Goal: Information Seeking & Learning: Learn about a topic

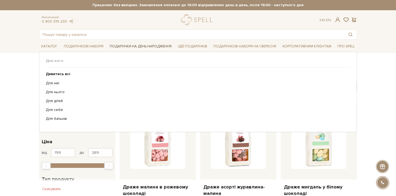
click at [130, 47] on link "Подарунки на День народження" at bounding box center [141, 46] width 66 height 8
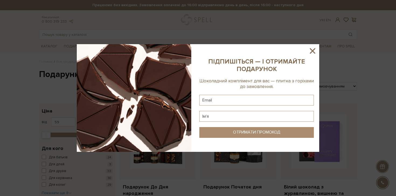
click at [312, 54] on icon at bounding box center [312, 50] width 9 height 9
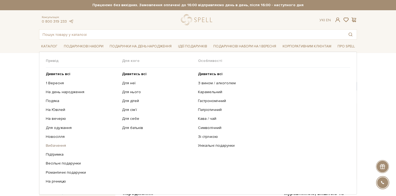
click at [58, 146] on link "Вибачення" at bounding box center [82, 145] width 72 height 5
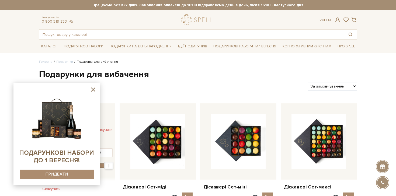
click at [92, 89] on icon at bounding box center [93, 89] width 7 height 7
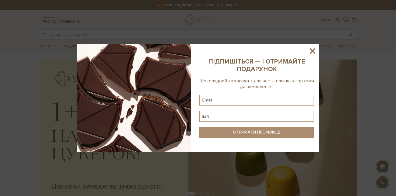
click at [313, 51] on icon at bounding box center [312, 50] width 5 height 5
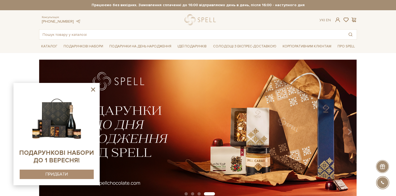
click at [92, 89] on icon at bounding box center [93, 89] width 7 height 7
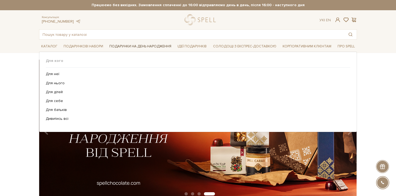
click at [156, 46] on span "Подарунки на День народження" at bounding box center [140, 46] width 66 height 8
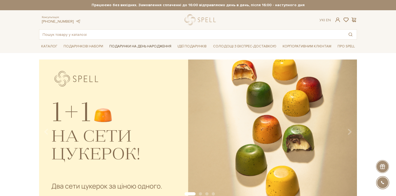
click at [144, 46] on span "Подарунки на День народження" at bounding box center [140, 46] width 66 height 8
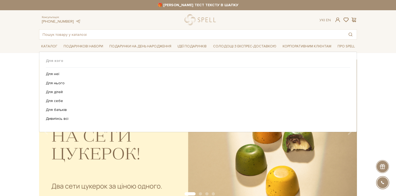
click at [50, 61] on span "Для кого" at bounding box center [198, 60] width 304 height 5
click at [57, 117] on link "Дивитись всі" at bounding box center [196, 118] width 300 height 5
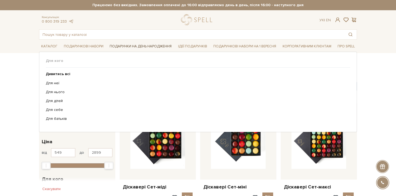
click at [136, 46] on link "Подарунки на День народження" at bounding box center [141, 46] width 66 height 8
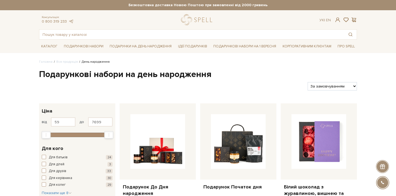
click at [53, 157] on span "Для батьків" at bounding box center [58, 157] width 19 height 5
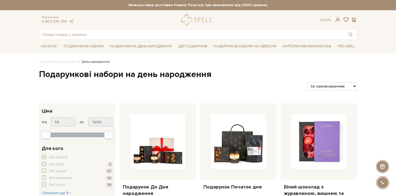
scroll to position [36, 0]
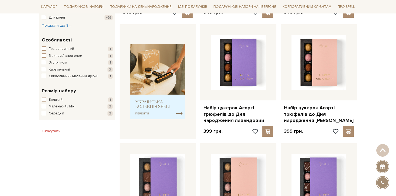
scroll to position [177, 0]
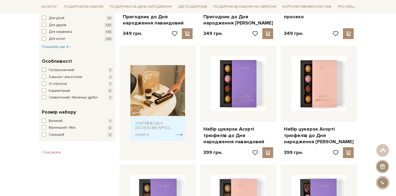
click at [57, 72] on span "Гастрономічний" at bounding box center [61, 70] width 25 height 5
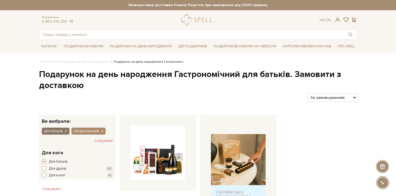
click at [67, 132] on icon "button" at bounding box center [65, 131] width 3 height 5
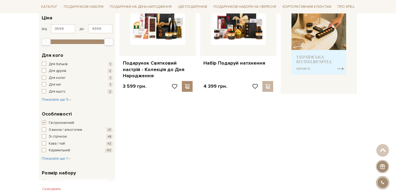
scroll to position [123, 0]
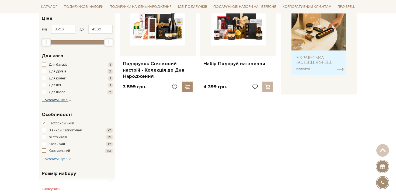
click at [71, 100] on icon "button" at bounding box center [69, 100] width 3 height 3
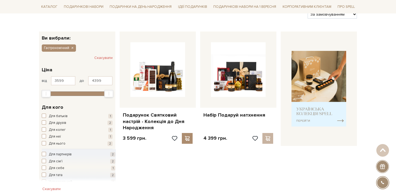
scroll to position [67, 0]
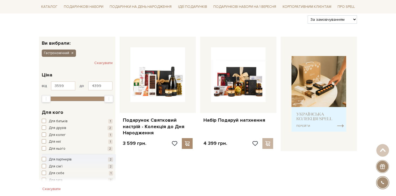
click at [72, 54] on icon "button" at bounding box center [72, 53] width 3 height 5
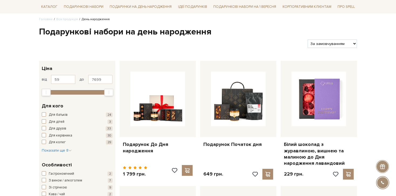
scroll to position [86, 0]
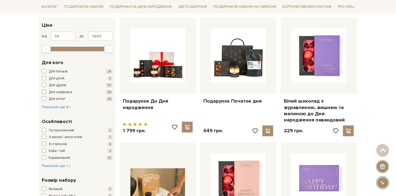
click at [67, 92] on span "Для керівника" at bounding box center [60, 92] width 23 height 5
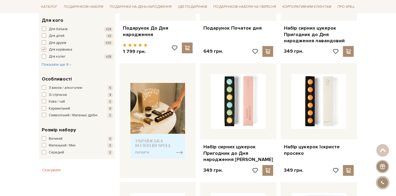
scroll to position [155, 0]
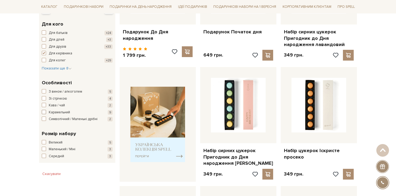
click at [60, 112] on span "Карамельний" at bounding box center [59, 112] width 21 height 5
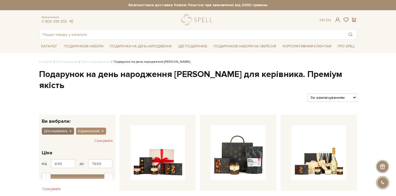
click at [70, 129] on icon "button" at bounding box center [70, 131] width 3 height 5
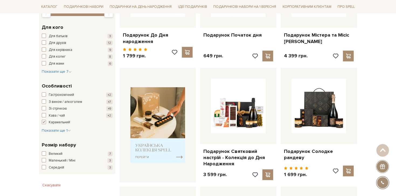
scroll to position [162, 0]
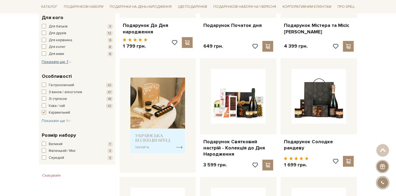
click at [70, 63] on icon "button" at bounding box center [69, 62] width 3 height 3
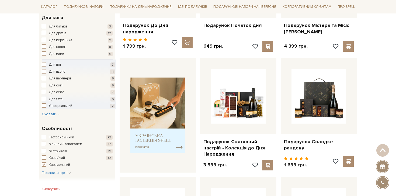
click at [62, 78] on span "Для партнерів" at bounding box center [60, 78] width 23 height 5
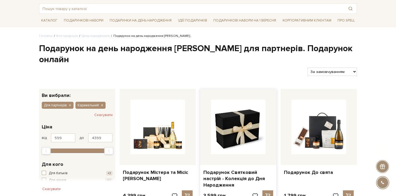
scroll to position [47, 0]
